Goal: Entertainment & Leisure: Consume media (video, audio)

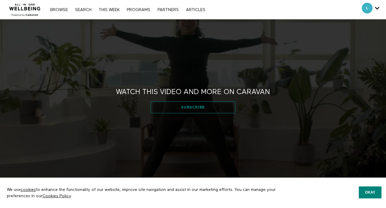
click at [203, 109] on link "Subscribe" at bounding box center [193, 107] width 85 height 12
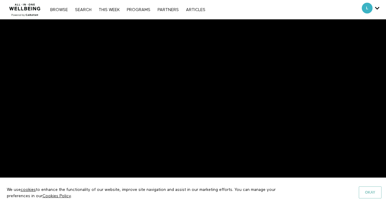
click at [373, 198] on button "Okay" at bounding box center [370, 192] width 23 height 12
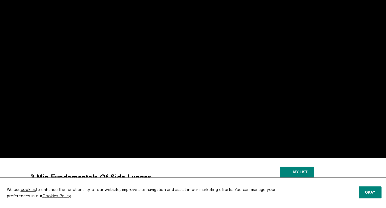
scroll to position [19, 0]
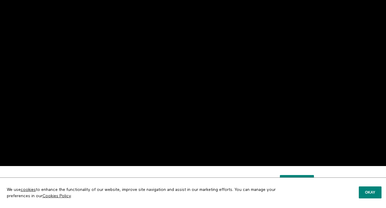
scroll to position [20, 0]
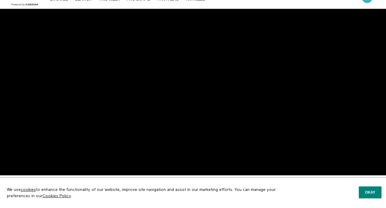
scroll to position [7, 0]
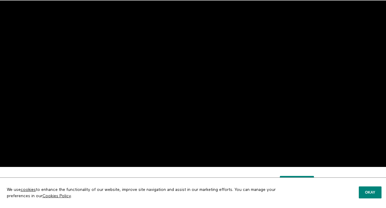
scroll to position [28, 0]
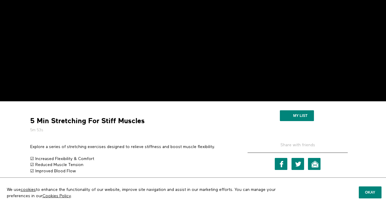
scroll to position [135, 0]
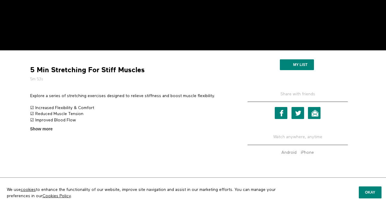
click at [27, 131] on div "5 Min Stretching For Stiff Muscles 5m 53s Explore a series of stretching exerci…" at bounding box center [130, 93] width 209 height 77
click at [37, 131] on span "Show more" at bounding box center [41, 129] width 22 height 6
click at [0, 0] on input "Show more Show less" at bounding box center [0, 0] width 0 height 0
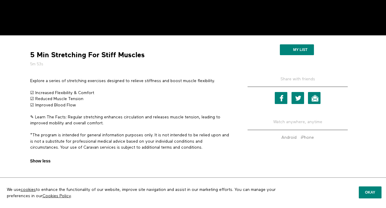
scroll to position [0, 0]
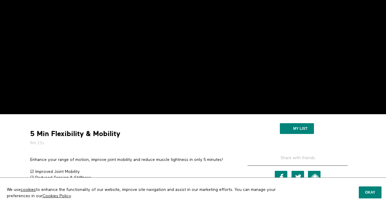
scroll to position [54, 0]
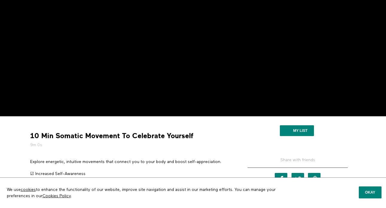
scroll to position [70, 0]
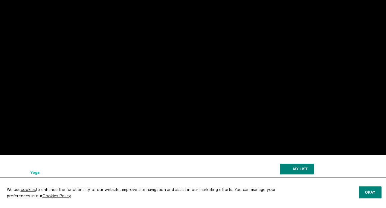
scroll to position [35, 0]
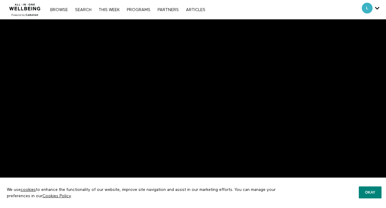
scroll to position [57, 0]
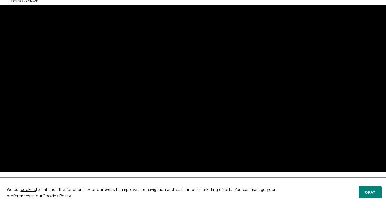
scroll to position [11, 0]
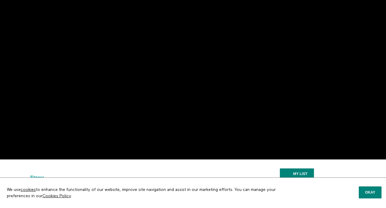
scroll to position [101, 0]
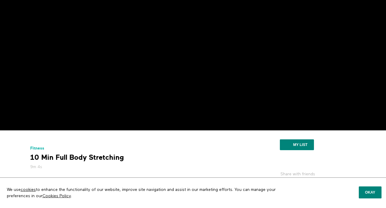
scroll to position [18, 0]
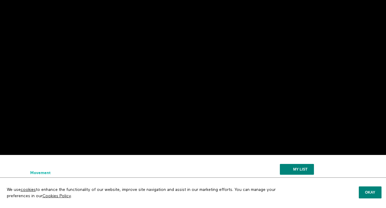
scroll to position [17, 0]
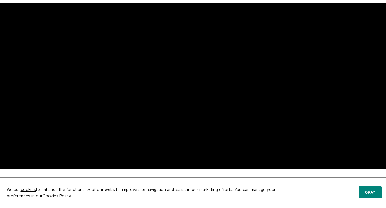
scroll to position [16, 0]
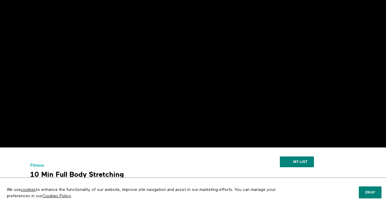
scroll to position [28, 0]
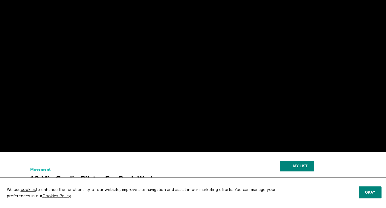
scroll to position [35, 0]
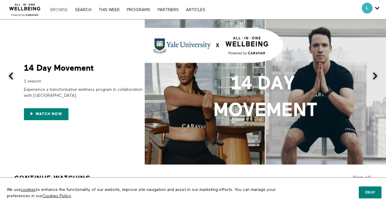
click at [58, 8] on link "Browse" at bounding box center [59, 10] width 24 height 4
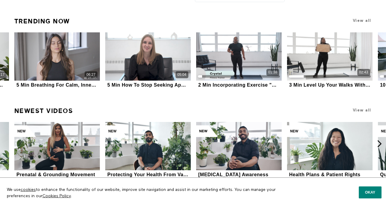
scroll to position [938, 0]
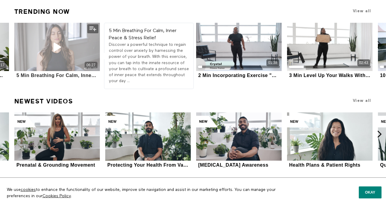
click at [56, 51] on icon at bounding box center [57, 47] width 18 height 10
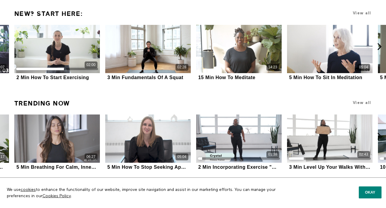
scroll to position [847, 0]
click at [379, 46] on icon at bounding box center [379, 45] width 7 height 7
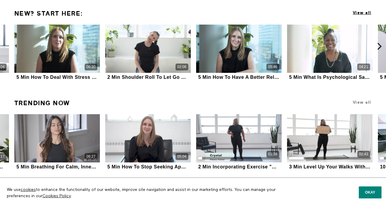
click at [364, 11] on span "View all" at bounding box center [362, 12] width 19 height 4
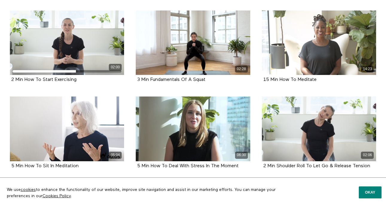
scroll to position [128, 0]
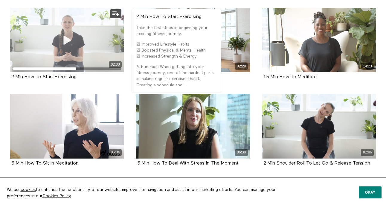
click at [65, 39] on icon at bounding box center [67, 40] width 18 height 10
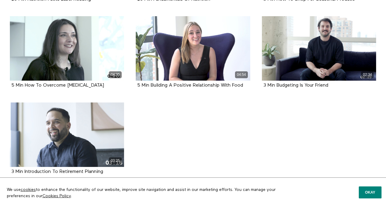
scroll to position [759, 0]
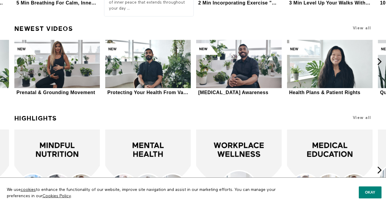
scroll to position [1011, 0]
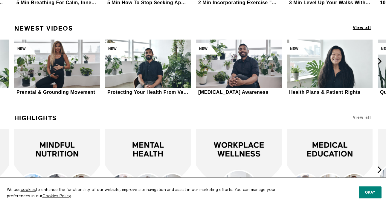
click at [369, 27] on span "View all" at bounding box center [362, 27] width 19 height 4
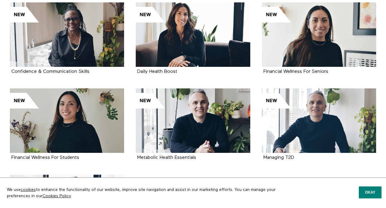
scroll to position [3763, 0]
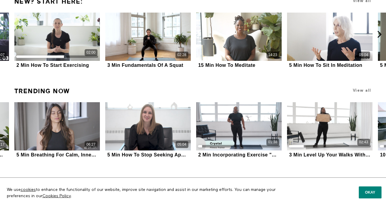
scroll to position [859, 0]
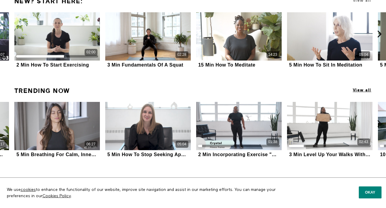
click at [364, 91] on span "View all" at bounding box center [362, 90] width 19 height 4
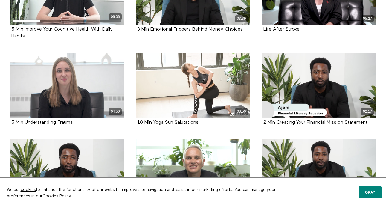
scroll to position [354, 0]
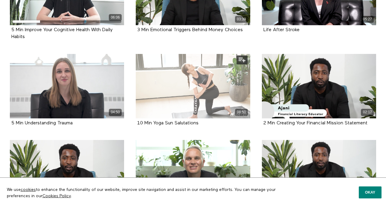
click at [175, 89] on div "08:50" at bounding box center [193, 86] width 115 height 64
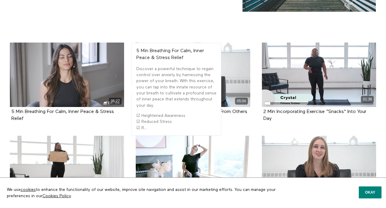
scroll to position [92, 0]
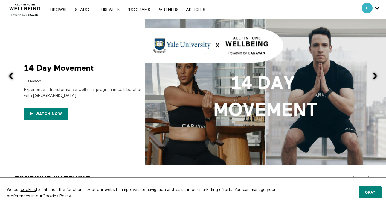
click at [81, 13] on div "Browse Search THIS WEEK PROGRAMS PARTNERS ARTICLES Account settings Manage Subs…" at bounding box center [133, 9] width 266 height 19
click at [81, 12] on link "Search" at bounding box center [83, 10] width 22 height 4
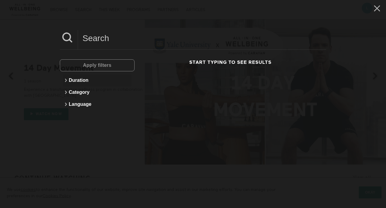
click at [64, 81] on icon at bounding box center [65, 80] width 7 height 7
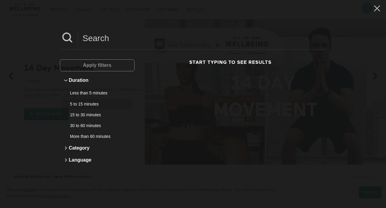
click at [74, 105] on div "5 to 15 minutes" at bounding box center [95, 104] width 50 height 6
click at [64, 148] on icon at bounding box center [65, 147] width 7 height 7
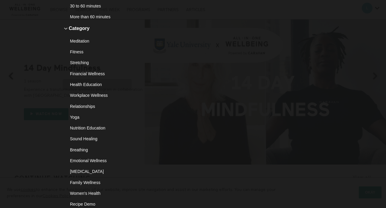
scroll to position [118, 0]
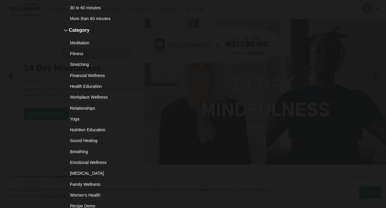
click at [78, 53] on div "Fitness" at bounding box center [95, 54] width 50 height 6
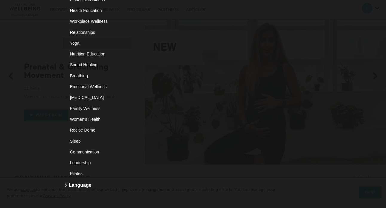
scroll to position [194, 0]
click at [80, 75] on div "Breathing" at bounding box center [95, 75] width 50 height 6
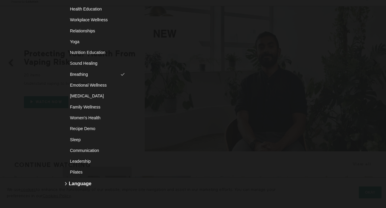
scroll to position [14, 0]
click at [74, 172] on div "Pilates" at bounding box center [95, 172] width 50 height 6
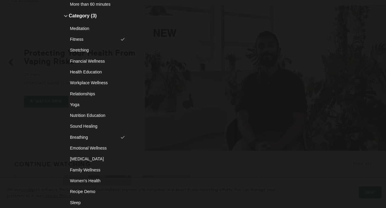
scroll to position [127, 0]
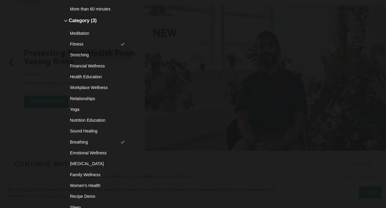
click at [106, 55] on div "Stretching" at bounding box center [95, 55] width 50 height 6
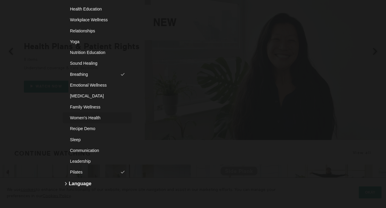
scroll to position [26, 0]
click at [93, 141] on div "Sleep" at bounding box center [95, 139] width 50 height 6
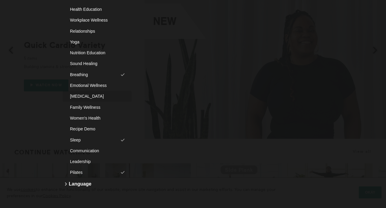
scroll to position [195, 0]
click at [80, 185] on button "Language" at bounding box center [97, 183] width 69 height 12
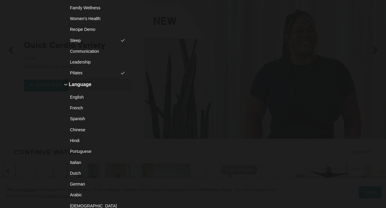
scroll to position [316, 0]
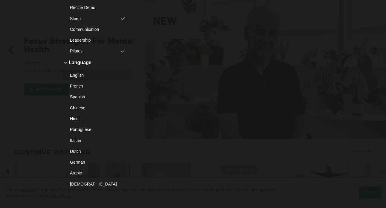
click at [81, 75] on div "English" at bounding box center [95, 75] width 50 height 6
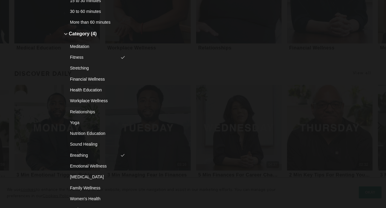
scroll to position [0, 0]
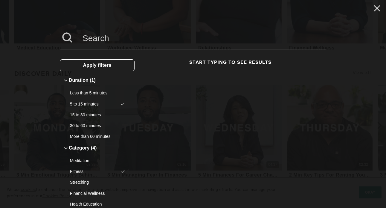
click at [373, 10] on icon at bounding box center [377, 8] width 11 height 10
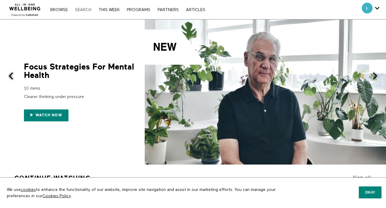
click at [86, 10] on link "Search" at bounding box center [83, 10] width 22 height 4
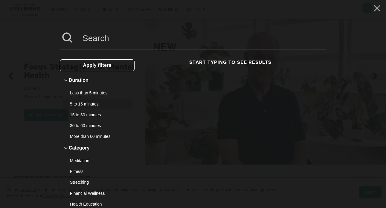
click at [84, 102] on div "5 to 15 minutes" at bounding box center [95, 104] width 50 height 6
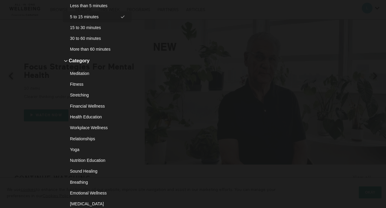
scroll to position [88, 0]
click at [78, 80] on button "Fitness" at bounding box center [97, 83] width 69 height 11
click at [79, 94] on div "Stretching" at bounding box center [95, 94] width 50 height 6
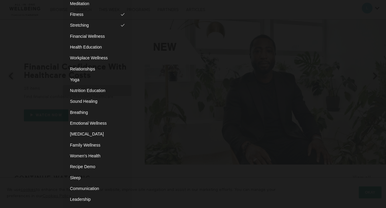
scroll to position [158, 0]
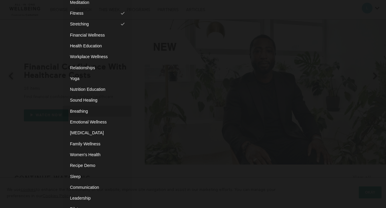
click at [76, 110] on div "Breathing" at bounding box center [95, 111] width 50 height 6
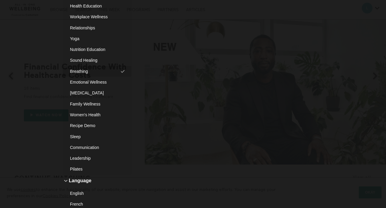
scroll to position [197, 0]
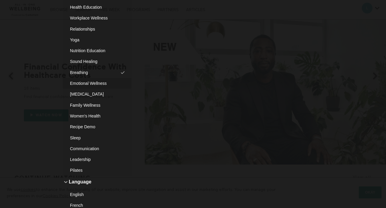
click at [80, 82] on div "Emotional Wellness" at bounding box center [95, 83] width 50 height 6
click at [87, 92] on div "Stress Management" at bounding box center [95, 94] width 50 height 6
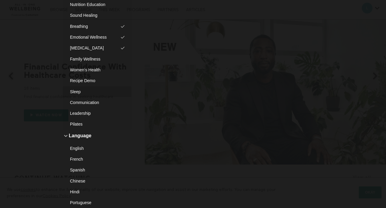
click at [82, 89] on div "Sleep" at bounding box center [95, 92] width 50 height 6
click at [79, 120] on button "Pilates" at bounding box center [97, 124] width 69 height 11
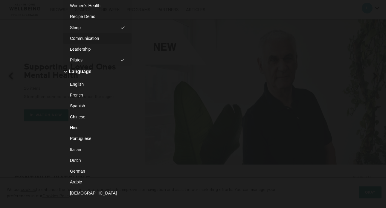
scroll to position [315, 0]
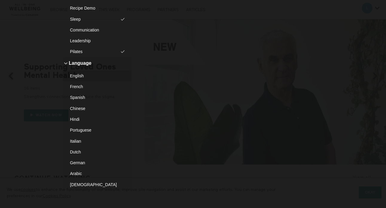
click at [92, 76] on div "English" at bounding box center [95, 76] width 50 height 6
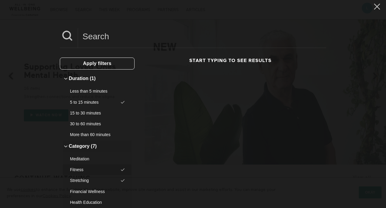
scroll to position [0, 0]
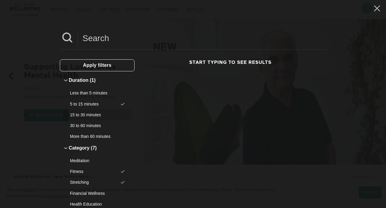
click at [96, 117] on div "15 to 30 minutes" at bounding box center [95, 115] width 50 height 6
click at [114, 67] on button "Apply filters" at bounding box center [97, 65] width 75 height 12
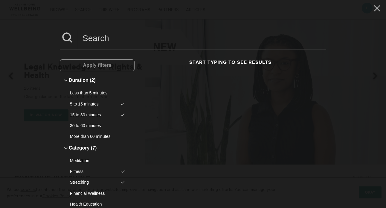
click at [122, 40] on input at bounding box center [202, 38] width 248 height 16
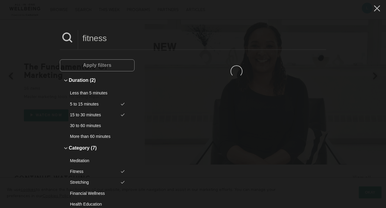
type input "fitness"
click at [108, 29] on div "fitness Apply filters Duration (2) Less than 5 minutes 5 to 15 minutes 15 to 30…" at bounding box center [193, 104] width 386 height 208
click at [97, 35] on input "fitness" at bounding box center [202, 38] width 248 height 16
click at [92, 63] on div "Apply filters" at bounding box center [97, 65] width 75 height 12
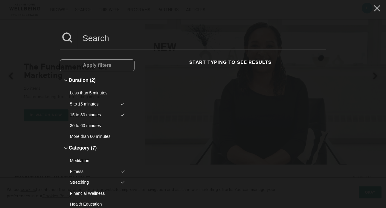
click at [92, 63] on div "Apply filters" at bounding box center [97, 65] width 75 height 12
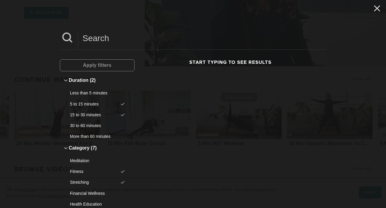
click at [375, 7] on icon at bounding box center [377, 8] width 11 height 10
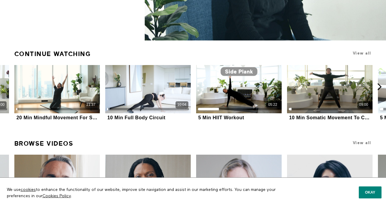
scroll to position [104, 0]
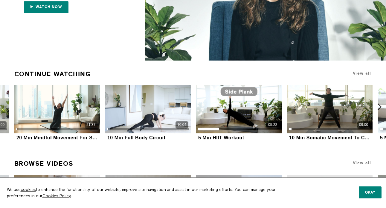
click at [381, 108] on icon at bounding box center [379, 106] width 7 height 7
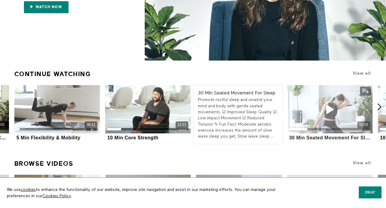
scroll to position [0, 0]
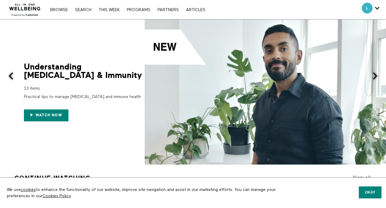
click at [56, 7] on nav "Browse Search THIS WEEK PROGRAMS PARTNERS ARTICLES Account settings Manage Subs…" at bounding box center [127, 10] width 161 height 6
click at [56, 8] on link "Browse" at bounding box center [59, 10] width 24 height 4
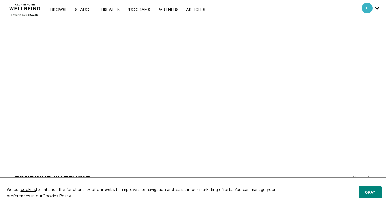
click at [78, 11] on link "Search" at bounding box center [83, 10] width 22 height 4
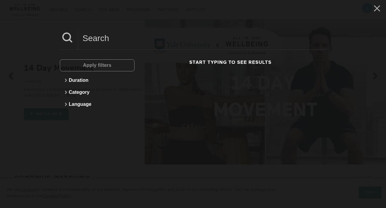
click at [78, 69] on div "Apply filters" at bounding box center [97, 65] width 75 height 12
click at [98, 40] on input at bounding box center [202, 38] width 248 height 16
type input "fitness"
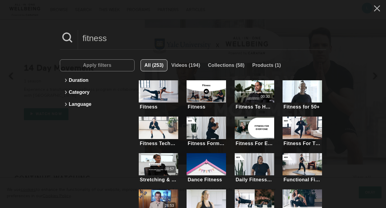
click at [157, 64] on span "All (253)" at bounding box center [154, 65] width 19 height 5
click at [141, 59] on button "All (253)" at bounding box center [154, 65] width 27 height 12
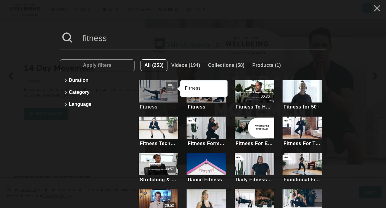
click at [156, 97] on div at bounding box center [159, 91] width 40 height 22
click at [147, 92] on div at bounding box center [159, 91] width 40 height 22
click at [154, 91] on div at bounding box center [159, 91] width 40 height 22
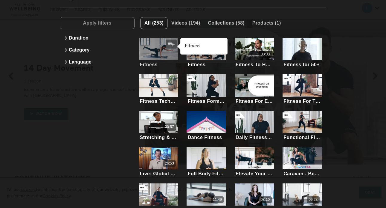
scroll to position [69, 0]
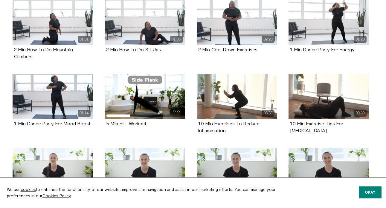
scroll to position [294, 0]
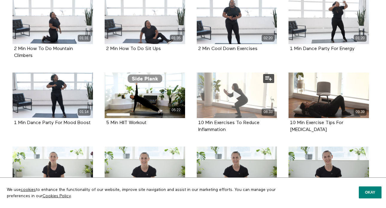
click at [220, 99] on div "08:33" at bounding box center [237, 94] width 81 height 45
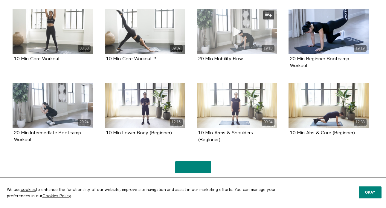
scroll to position [1262, 0]
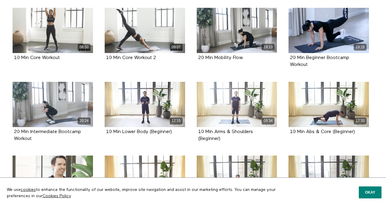
click at [188, 164] on div "08:35 10 Min Full Body (Beginner) Episode 74" at bounding box center [145, 186] width 88 height 62
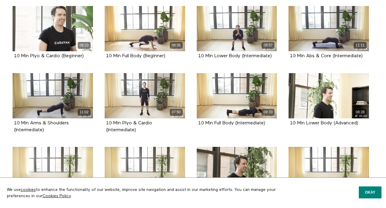
scroll to position [1413, 0]
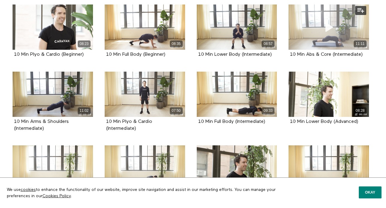
click at [313, 40] on div "11:11" at bounding box center [329, 43] width 81 height 7
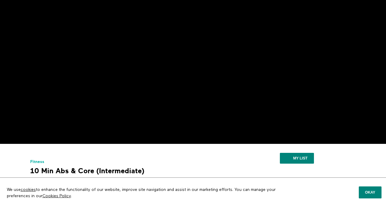
scroll to position [42, 0]
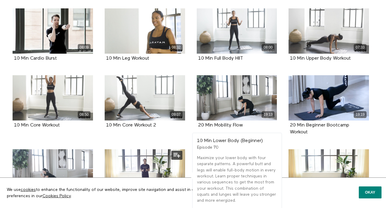
scroll to position [1264, 0]
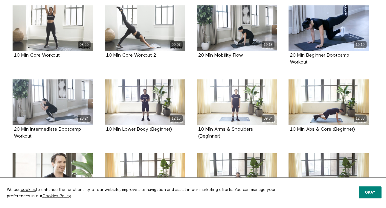
click at [191, 156] on li "08:57 10 Min Lower Body (Intermediate) Episode 75" at bounding box center [237, 186] width 92 height 67
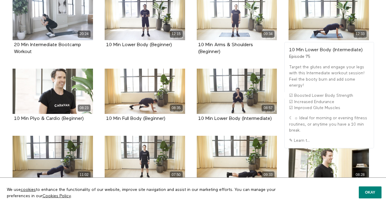
scroll to position [1354, 0]
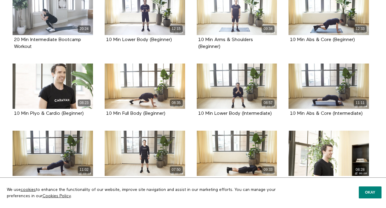
click at [191, 156] on li "09:33 10 Min Full Body (Intermediate) Episode 79" at bounding box center [237, 163] width 92 height 67
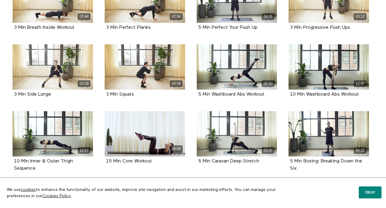
scroll to position [1796, 0]
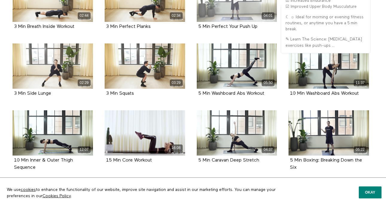
drag, startPoint x: 348, startPoint y: 60, endPoint x: 224, endPoint y: 4, distance: 135.7
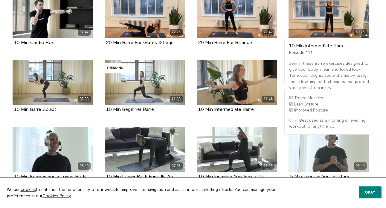
scroll to position [1987, 0]
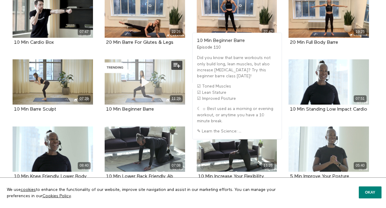
click at [126, 75] on div "11:29" at bounding box center [145, 81] width 81 height 45
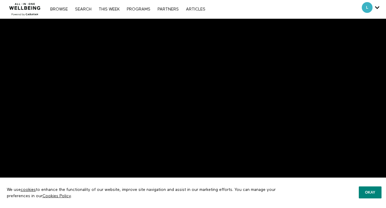
scroll to position [0, 0]
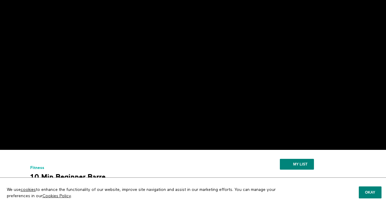
scroll to position [36, 0]
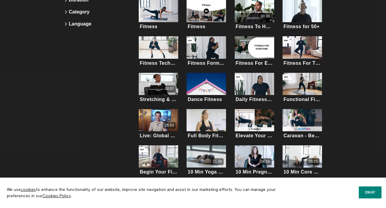
scroll to position [92, 0]
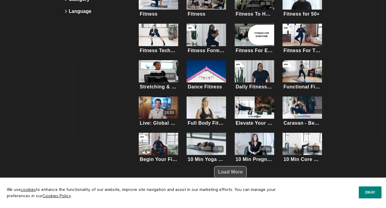
click at [227, 169] on span "Load More" at bounding box center [230, 171] width 25 height 5
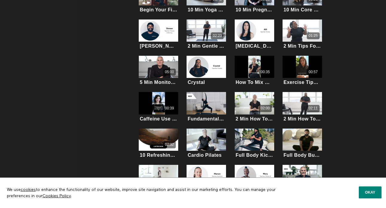
scroll to position [270, 0]
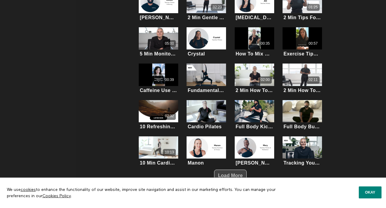
click at [235, 173] on span "Load More" at bounding box center [230, 175] width 25 height 5
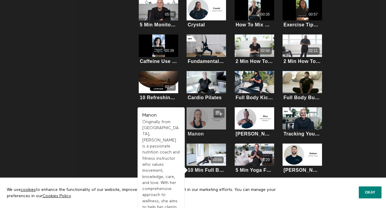
scroll to position [298, 0]
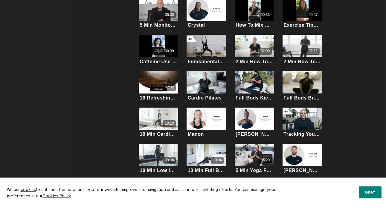
drag, startPoint x: 211, startPoint y: 118, endPoint x: 177, endPoint y: 1, distance: 122.1
click at [0, 0] on div "fitness Apply filters Duration Category Language All (253) Videos (194) Collect…" at bounding box center [193, 32] width 386 height 622
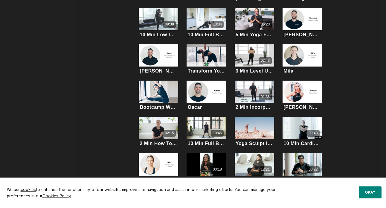
scroll to position [447, 0]
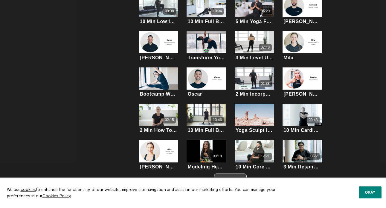
click at [238, 177] on span "Load More" at bounding box center [230, 179] width 25 height 5
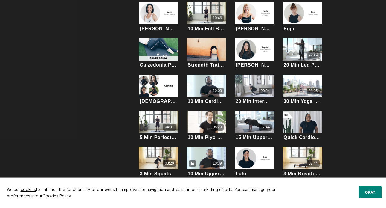
scroll to position [625, 0]
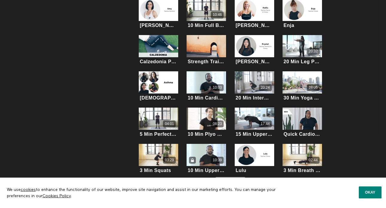
click at [230, 180] on span "Load More" at bounding box center [230, 182] width 25 height 5
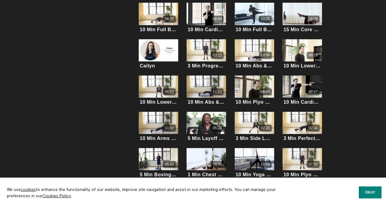
scroll to position [802, 0]
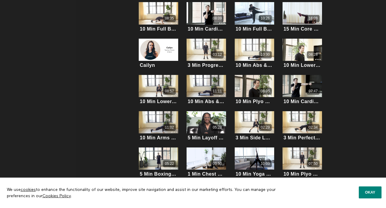
click at [222, 184] on span "Load More" at bounding box center [230, 186] width 25 height 5
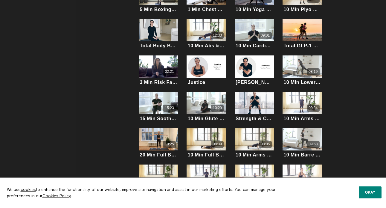
scroll to position [980, 0]
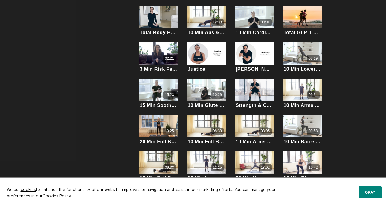
click at [220, 188] on span "Load More" at bounding box center [230, 190] width 25 height 5
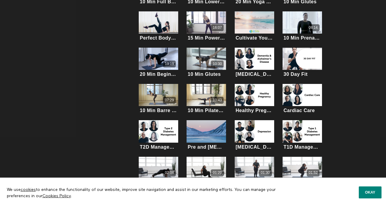
scroll to position [1158, 0]
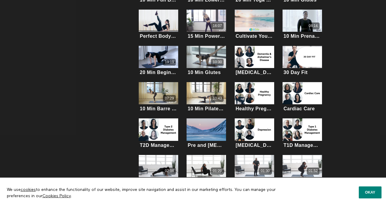
click at [218, 191] on span "Load More" at bounding box center [230, 193] width 25 height 5
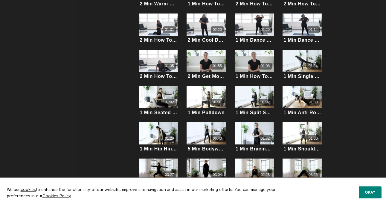
scroll to position [1334, 0]
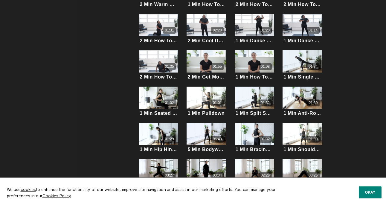
click at [215, 192] on button "Load More" at bounding box center [230, 198] width 33 height 12
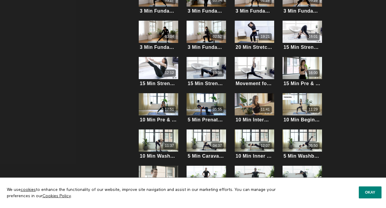
scroll to position [1512, 0]
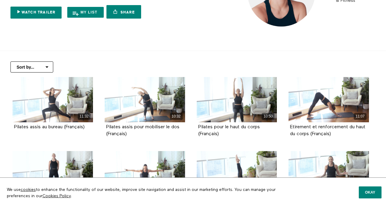
scroll to position [121, 0]
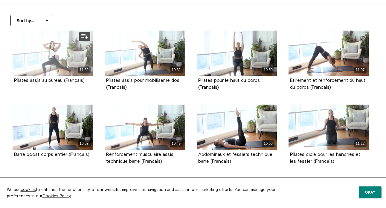
click at [64, 56] on div "11:32" at bounding box center [53, 53] width 81 height 45
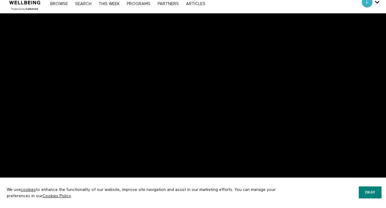
scroll to position [7, 0]
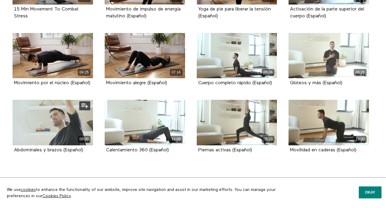
scroll to position [277, 0]
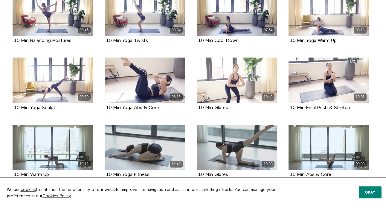
scroll to position [362, 0]
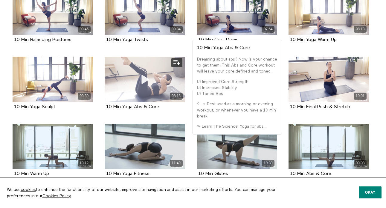
click at [143, 71] on span at bounding box center [145, 79] width 18 height 18
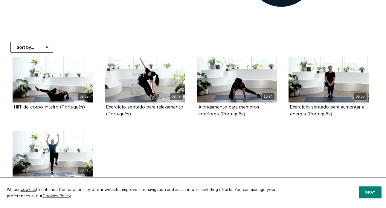
scroll to position [99, 0]
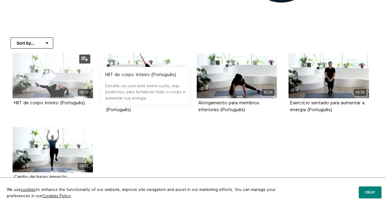
click at [55, 76] on icon at bounding box center [53, 75] width 18 height 10
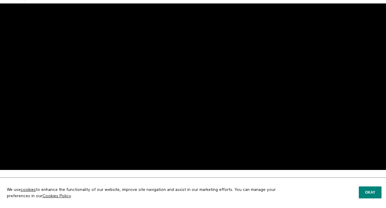
scroll to position [13, 0]
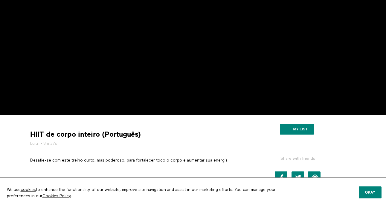
scroll to position [71, 0]
